Goal: Transaction & Acquisition: Book appointment/travel/reservation

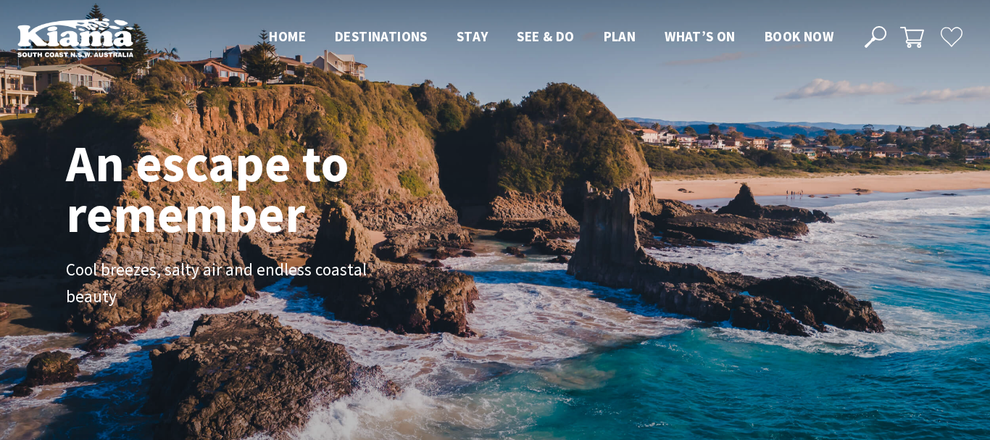
scroll to position [227, 979]
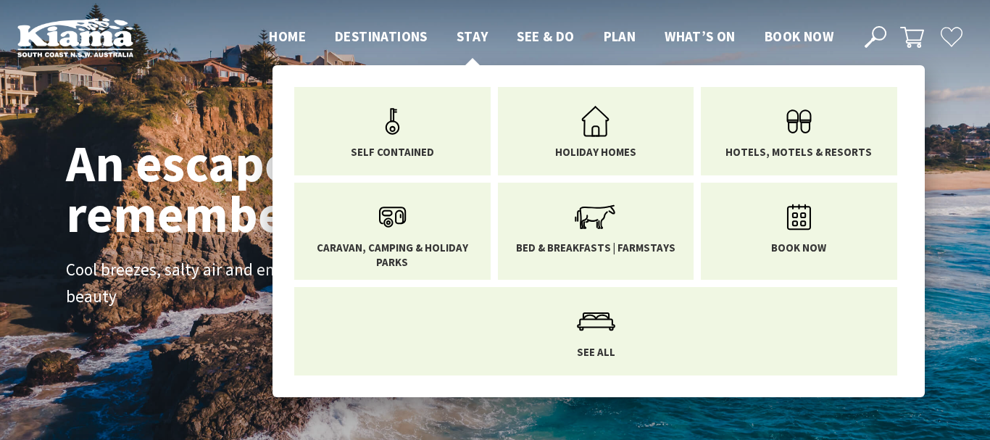
click at [472, 32] on span "Stay" at bounding box center [473, 36] width 32 height 17
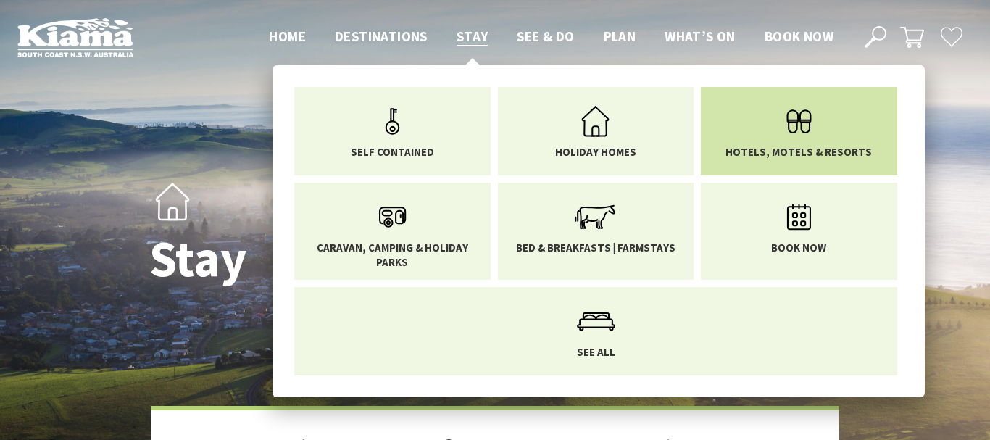
click at [745, 125] on link "Hotels, Motels & Resorts" at bounding box center [799, 128] width 175 height 61
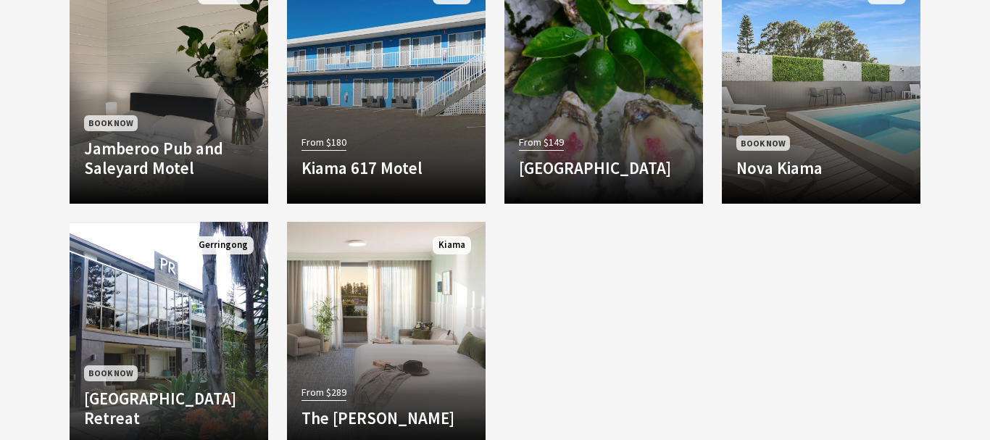
scroll to position [741, 0]
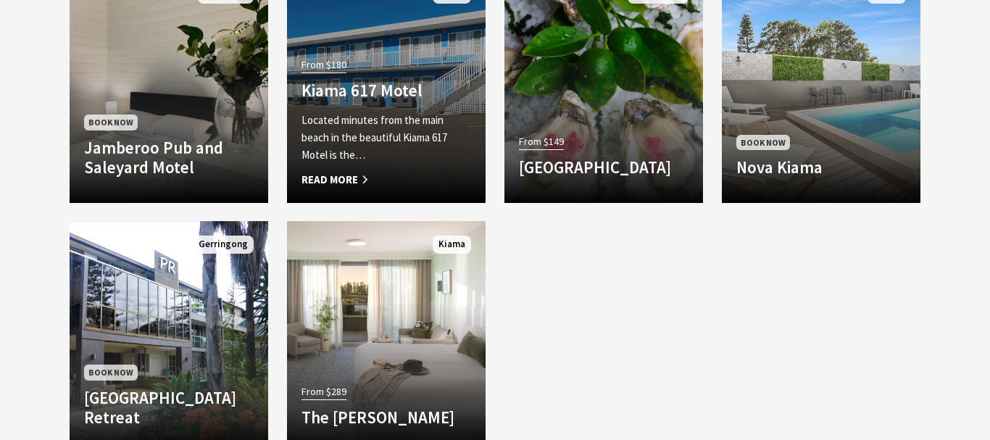
click at [338, 117] on p "Located minutes from the main beach in the beautiful Kiama 617 Motel is the…" at bounding box center [387, 138] width 170 height 52
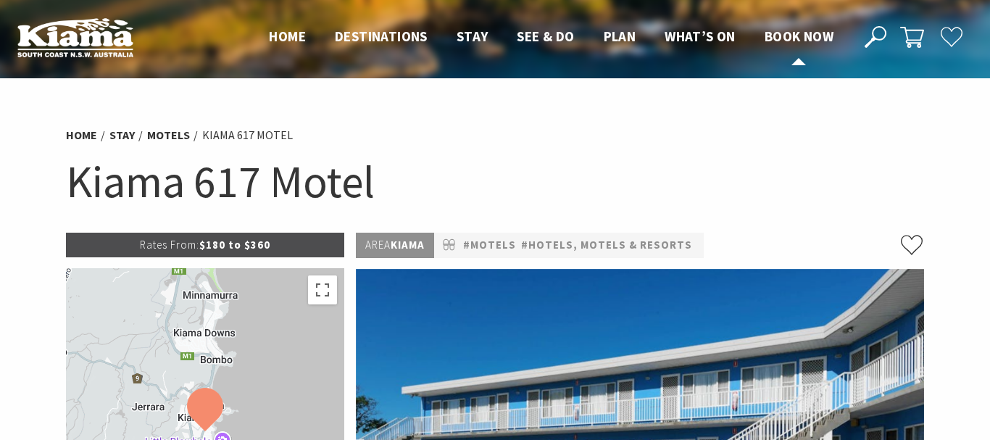
click at [792, 36] on span "Book now" at bounding box center [799, 36] width 69 height 17
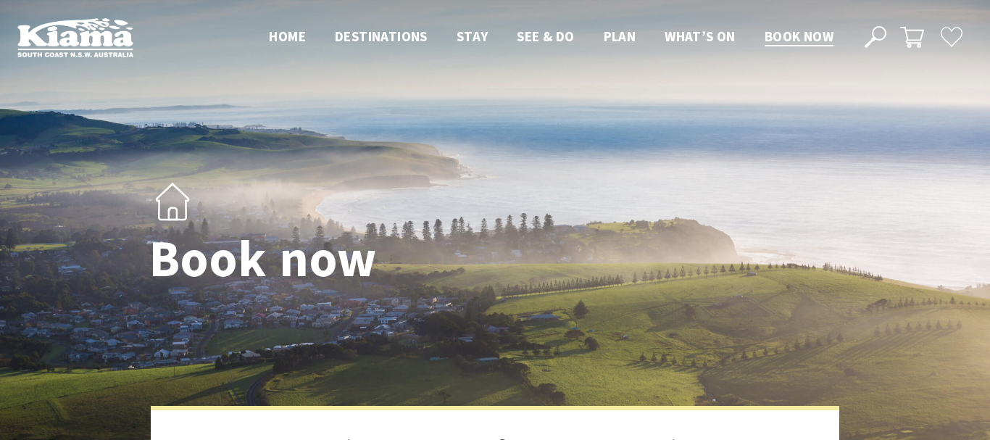
select select "3"
select select "2"
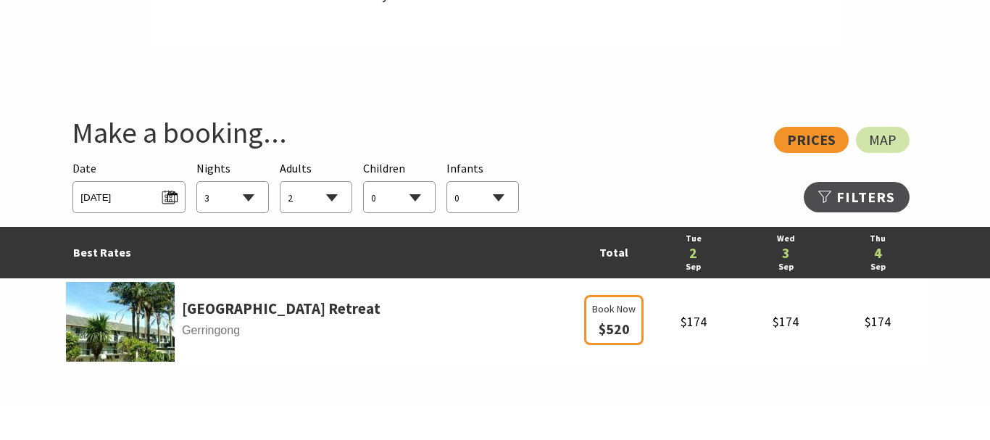
scroll to position [733, 0]
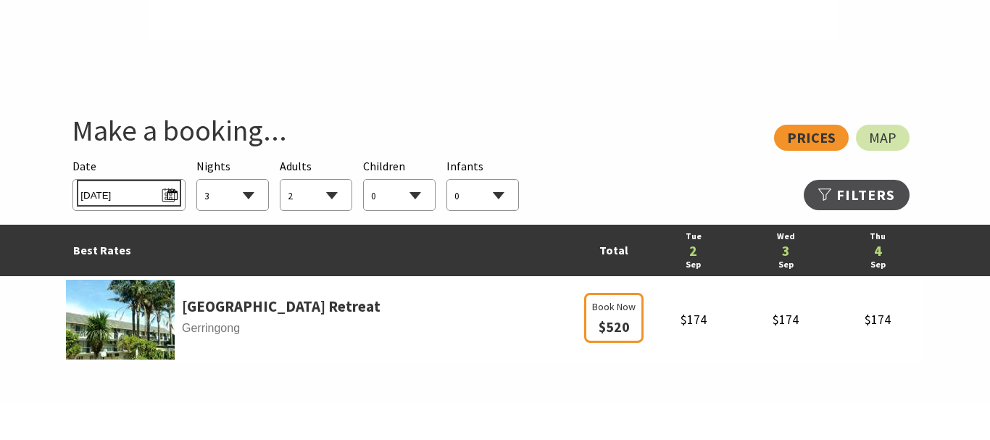
click at [162, 195] on span "Tue 02/09/2025" at bounding box center [128, 193] width 96 height 20
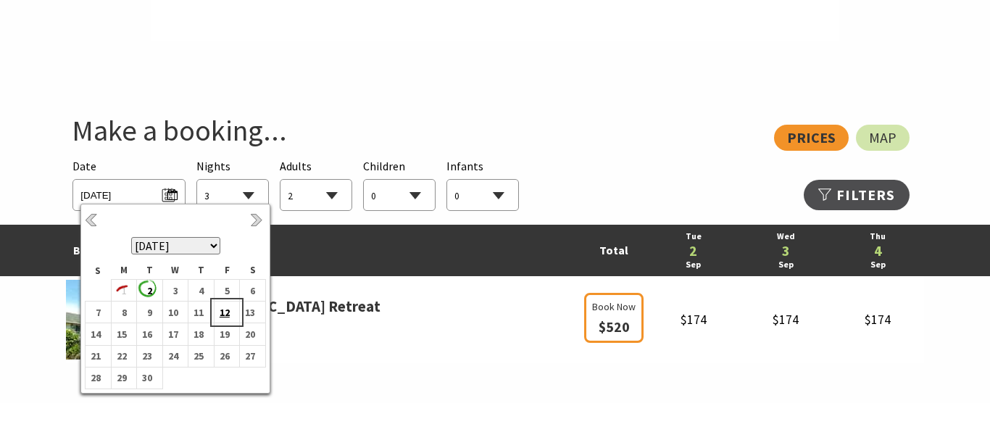
click at [228, 307] on b "12" at bounding box center [224, 312] width 19 height 19
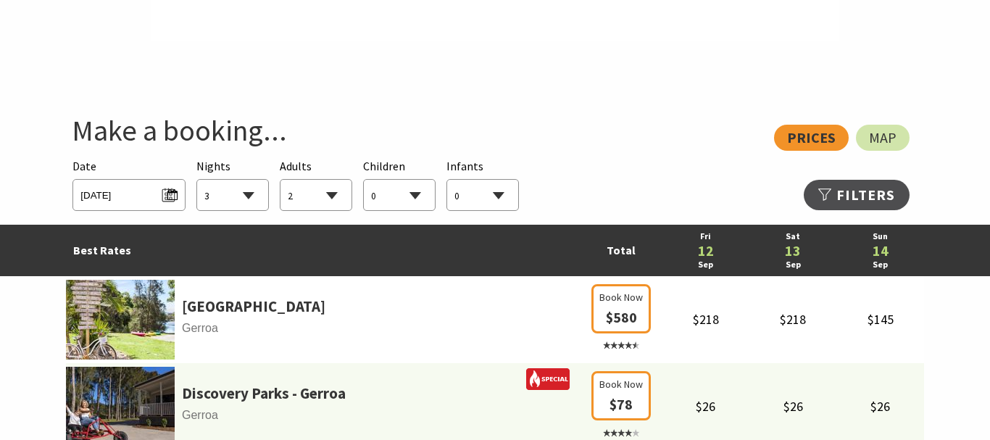
click at [197, 180] on select "1 2 3 4 5 6 7 8 9 10 11 12 13 14 15 16 17 18 19 20 21 22 23 24 25 26 27 28 29 30" at bounding box center [232, 196] width 71 height 32
select select "2"
click option "2" at bounding box center [0, 0] width 0 height 0
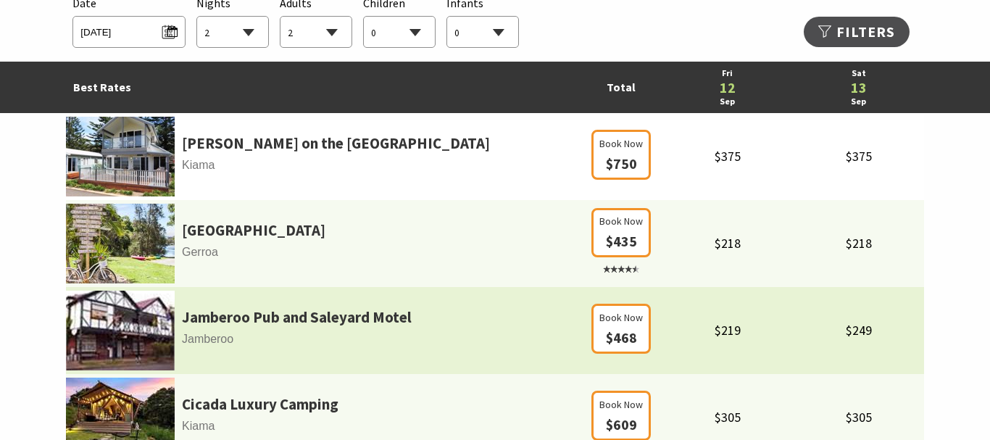
scroll to position [893, 0]
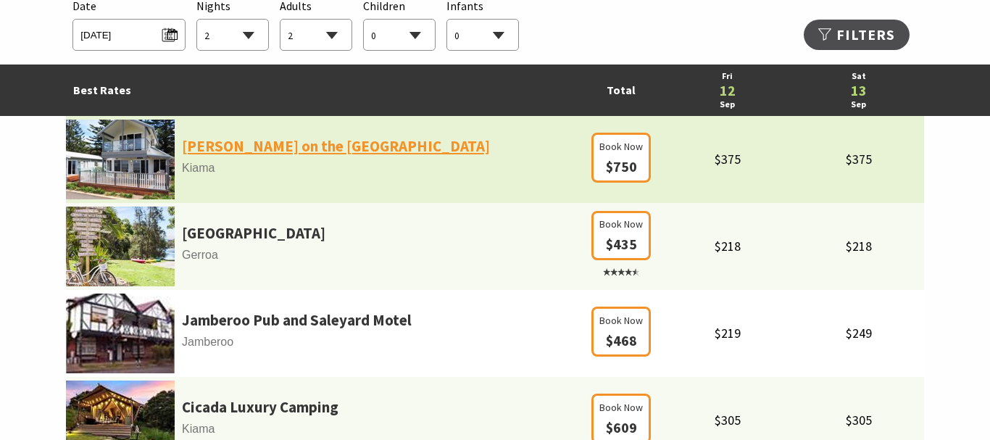
click at [318, 155] on link "Kendalls on the Beach Holiday Park" at bounding box center [336, 146] width 308 height 25
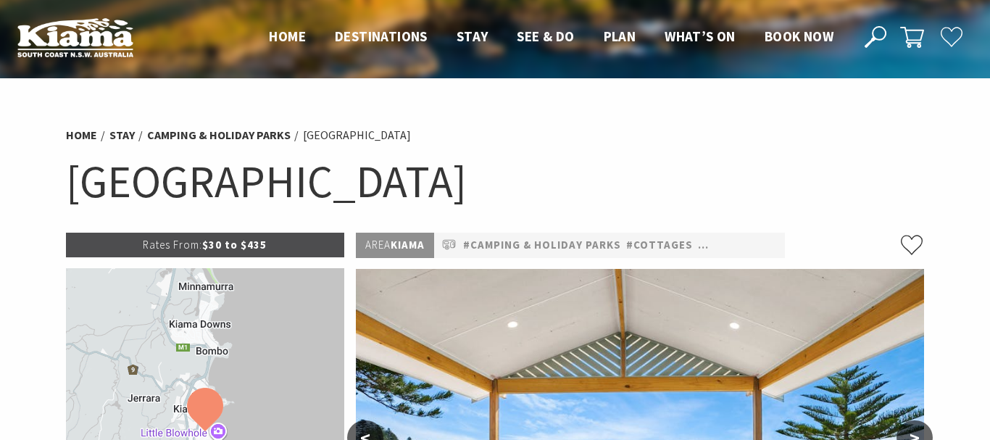
select select "2"
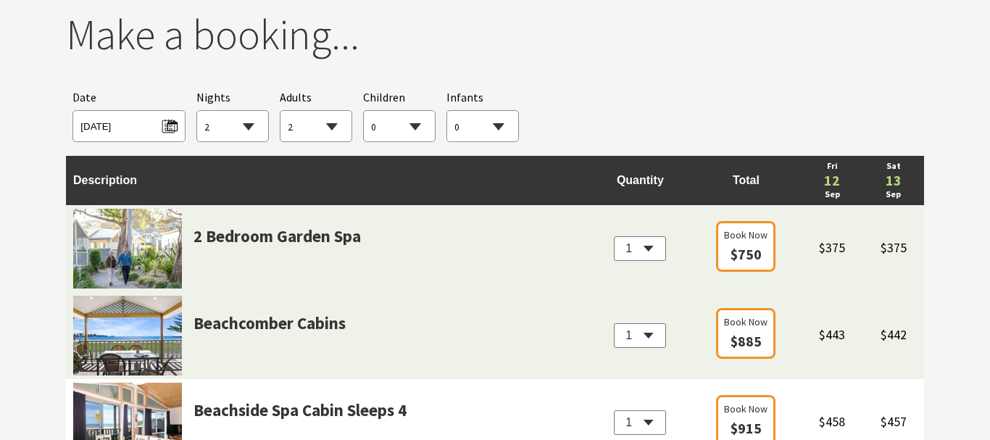
scroll to position [1336, 0]
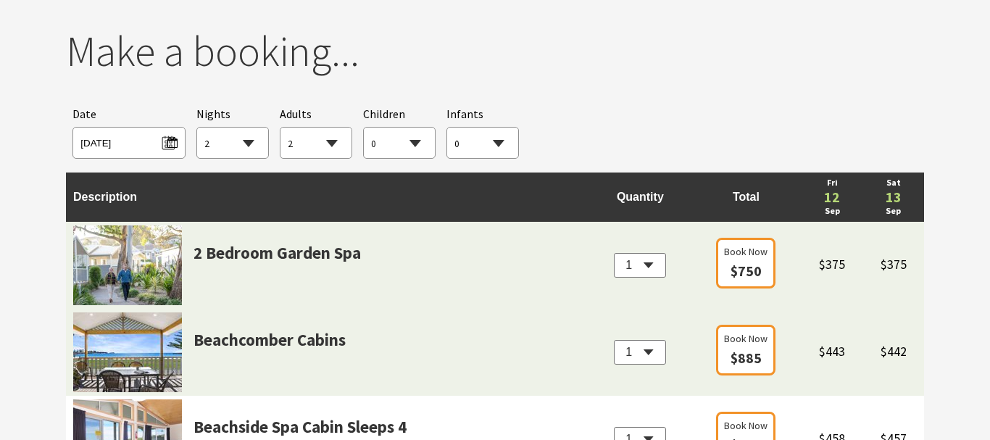
click at [614, 253] on select "1 2 3 4" at bounding box center [640, 265] width 52 height 25
click at [491, 330] on td "Beachcomber Cabins" at bounding box center [328, 352] width 524 height 87
click at [614, 340] on select "1 2" at bounding box center [640, 352] width 52 height 25
click option "2" at bounding box center [0, 0] width 0 height 0
click at [614, 340] on select "1 2" at bounding box center [640, 352] width 52 height 25
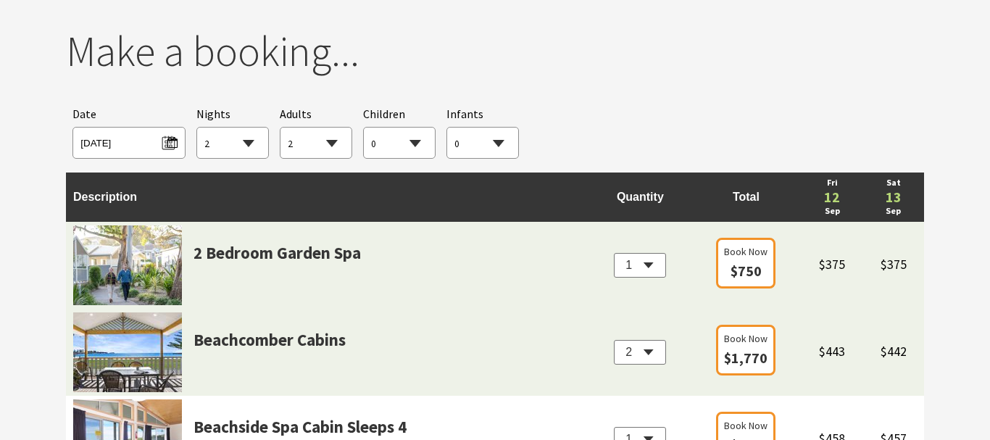
select select "1"
click option "1" at bounding box center [0, 0] width 0 height 0
click at [136, 367] on img at bounding box center [127, 352] width 109 height 80
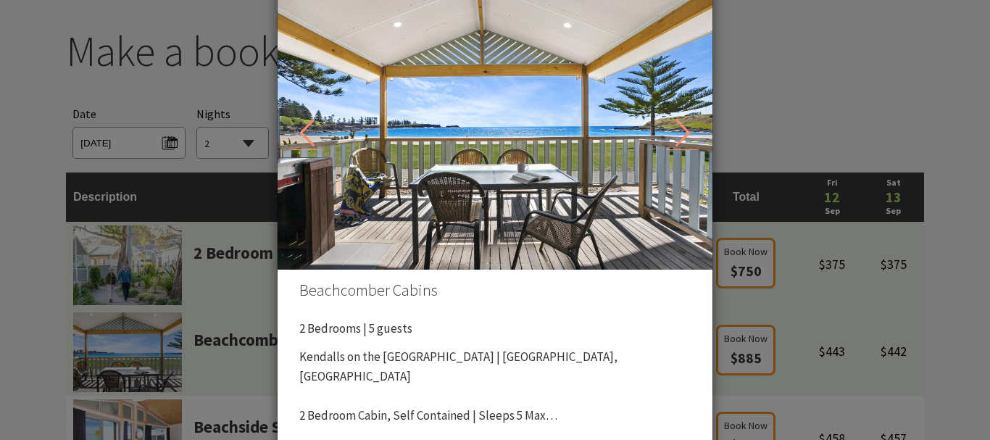
scroll to position [93, 0]
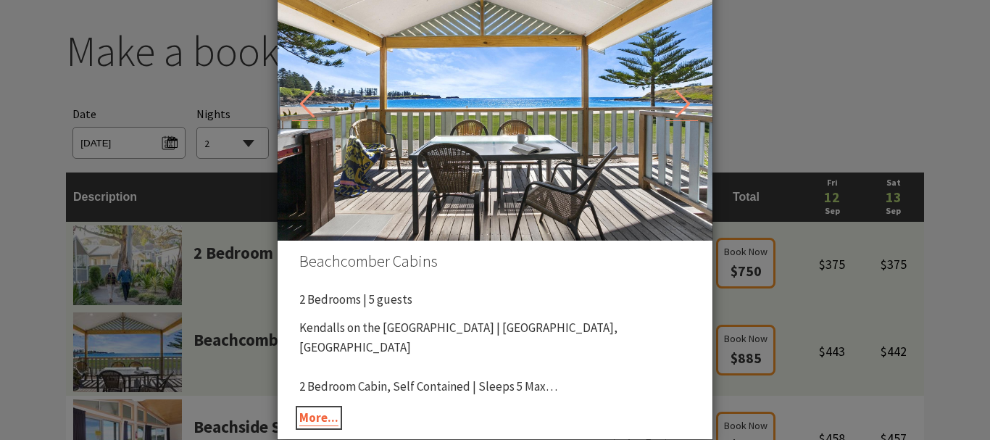
click at [324, 421] on link "More..." at bounding box center [318, 418] width 39 height 17
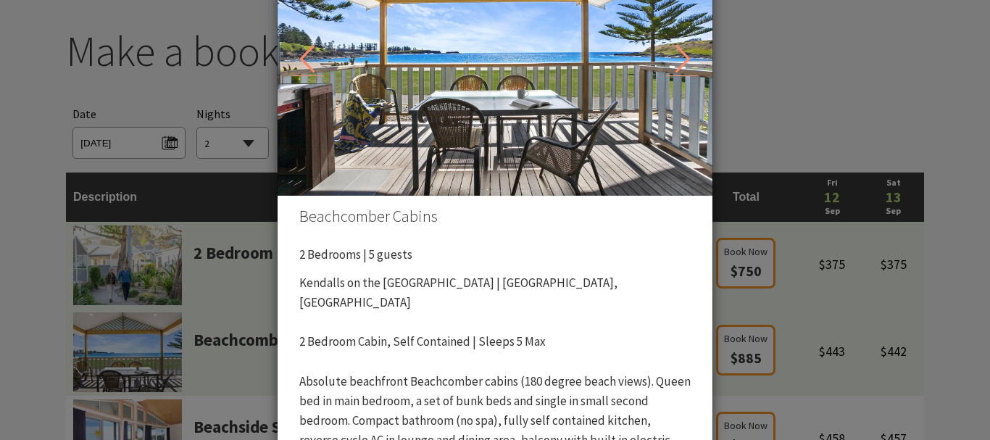
scroll to position [180, 0]
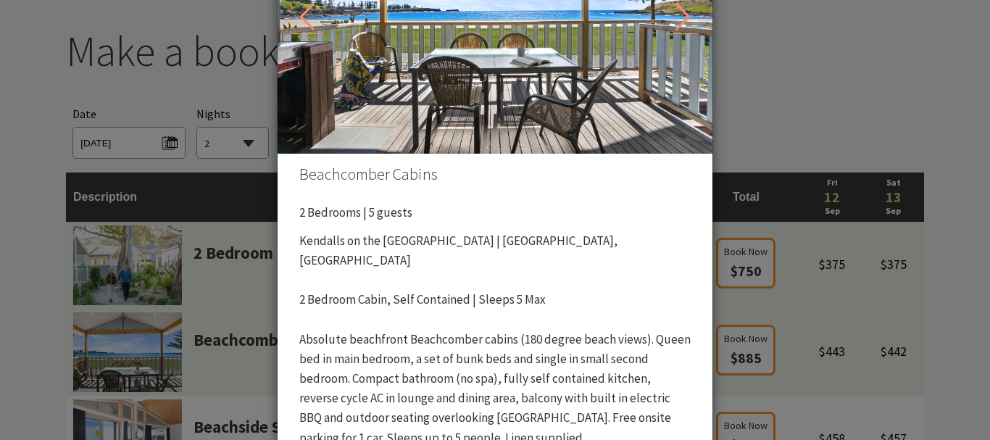
click at [754, 23] on div "Product Details Beachcomber Cabins 2 Bedrooms | 5 guests Kendalls on the [GEOGR…" at bounding box center [495, 220] width 990 height 440
